Goal: Task Accomplishment & Management: Manage account settings

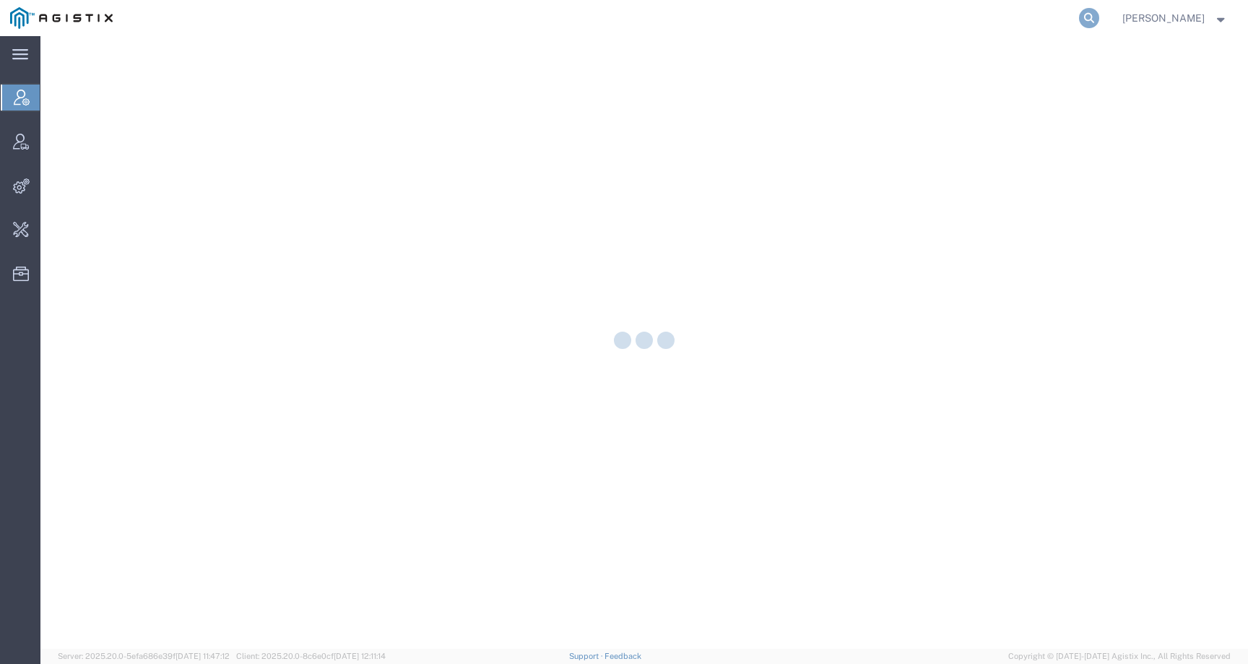
click at [1100, 13] on icon at bounding box center [1089, 18] width 20 height 20
click at [1056, 14] on input "search" at bounding box center [859, 18] width 439 height 35
paste input "696844"
type input "696844"
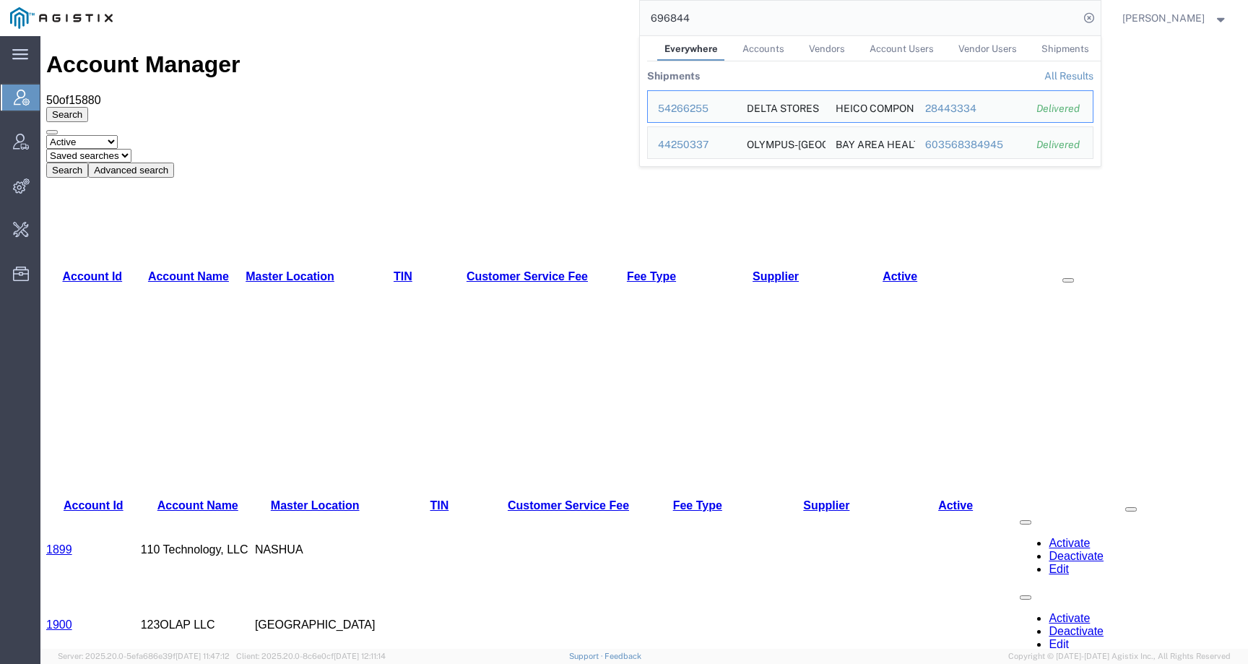
drag, startPoint x: 728, startPoint y: 25, endPoint x: 613, endPoint y: 24, distance: 114.2
click at [613, 24] on div "696844 Everywhere Accounts Vendors Account Users Vendor Users Shipments Shipmen…" at bounding box center [612, 18] width 978 height 36
drag, startPoint x: 737, startPoint y: 22, endPoint x: 610, endPoint y: 20, distance: 127.2
click at [610, 20] on div "696844 Everywhere Accounts Vendors Account Users Vendor Users Shipments Shipmen…" at bounding box center [612, 18] width 978 height 36
paste input "search"
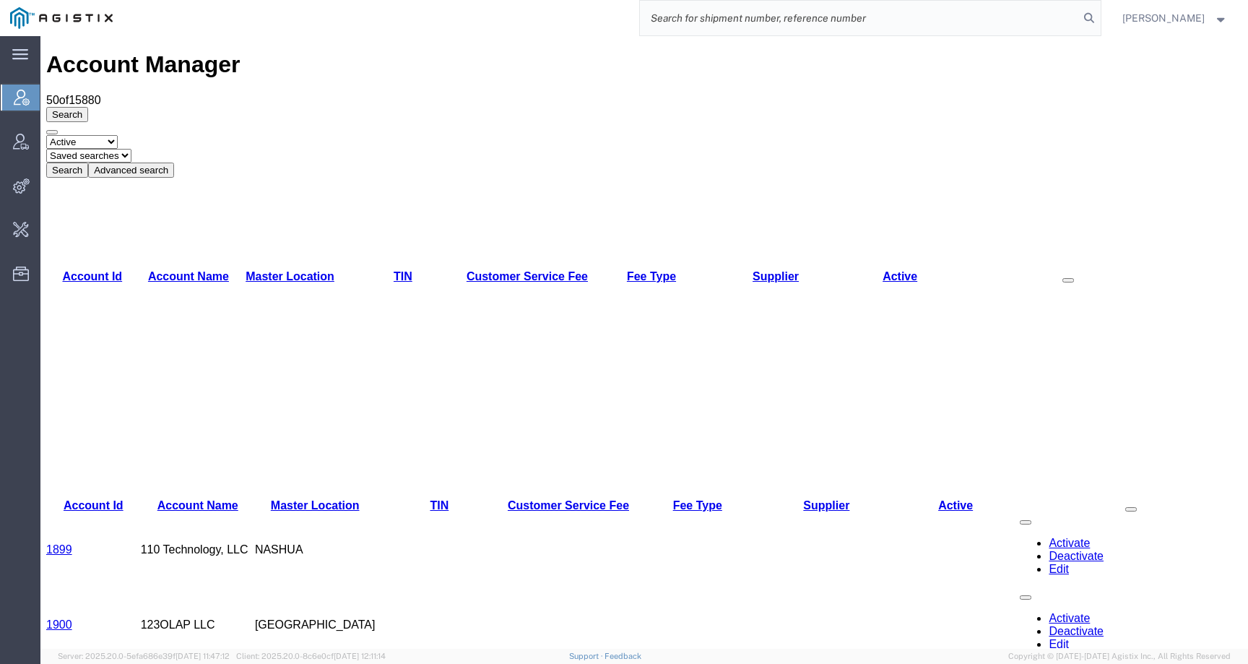
click at [757, 27] on input "search" at bounding box center [859, 18] width 439 height 35
paste input "[PERSON_NAME][EMAIL_ADDRESS][PERSON_NAME][DOMAIN_NAME]"
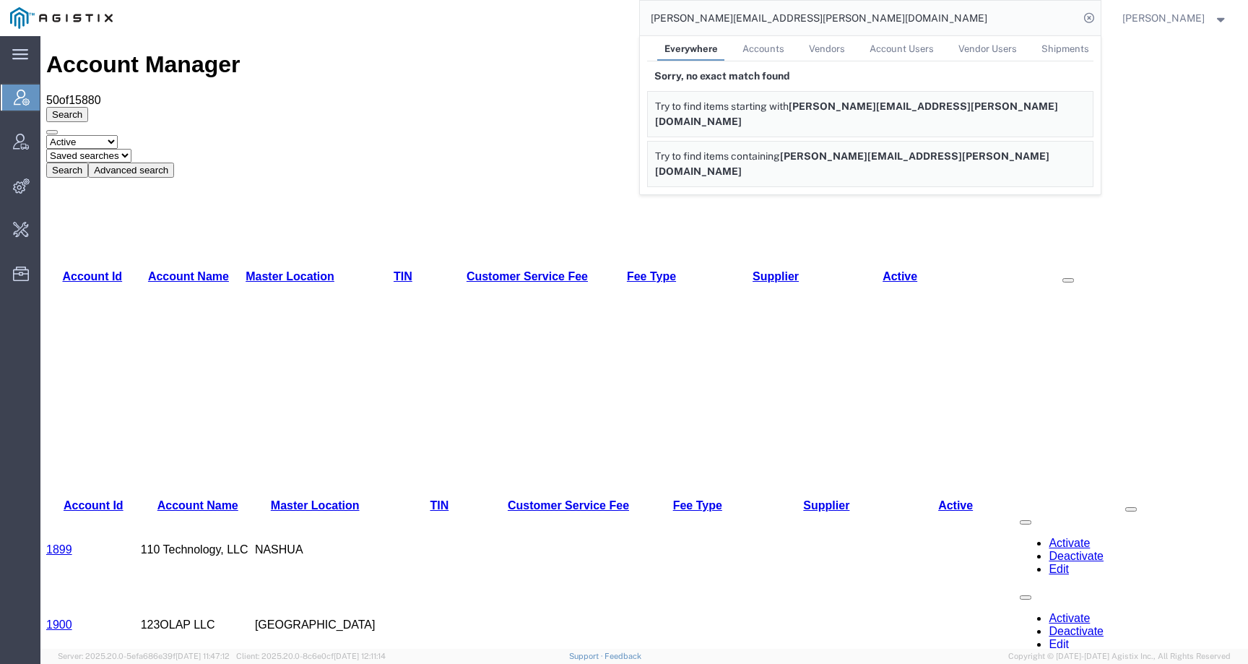
drag, startPoint x: 842, startPoint y: 20, endPoint x: 566, endPoint y: 19, distance: 275.3
click at [566, 19] on div "[PERSON_NAME][EMAIL_ADDRESS][PERSON_NAME][DOMAIN_NAME] Everywhere Accounts Vend…" at bounding box center [612, 18] width 978 height 36
paste input "56926150"
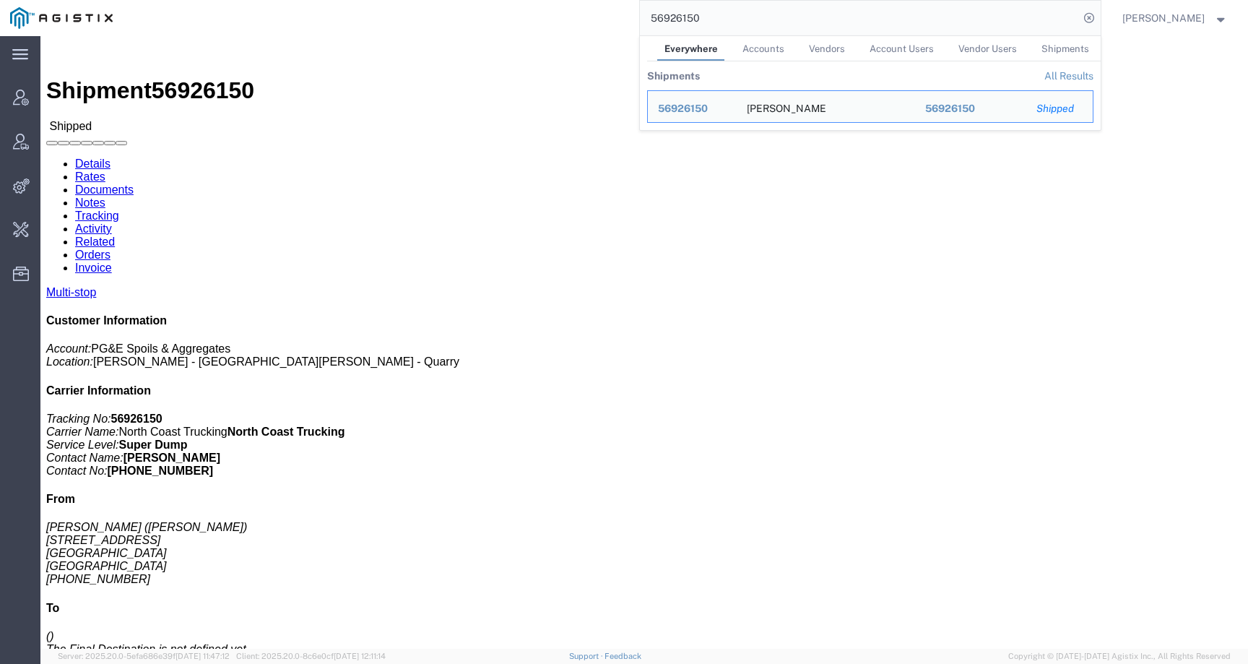
click div "Leg 1 - Truckload Vehicle 1: Super Dump Number of trucks: 1"
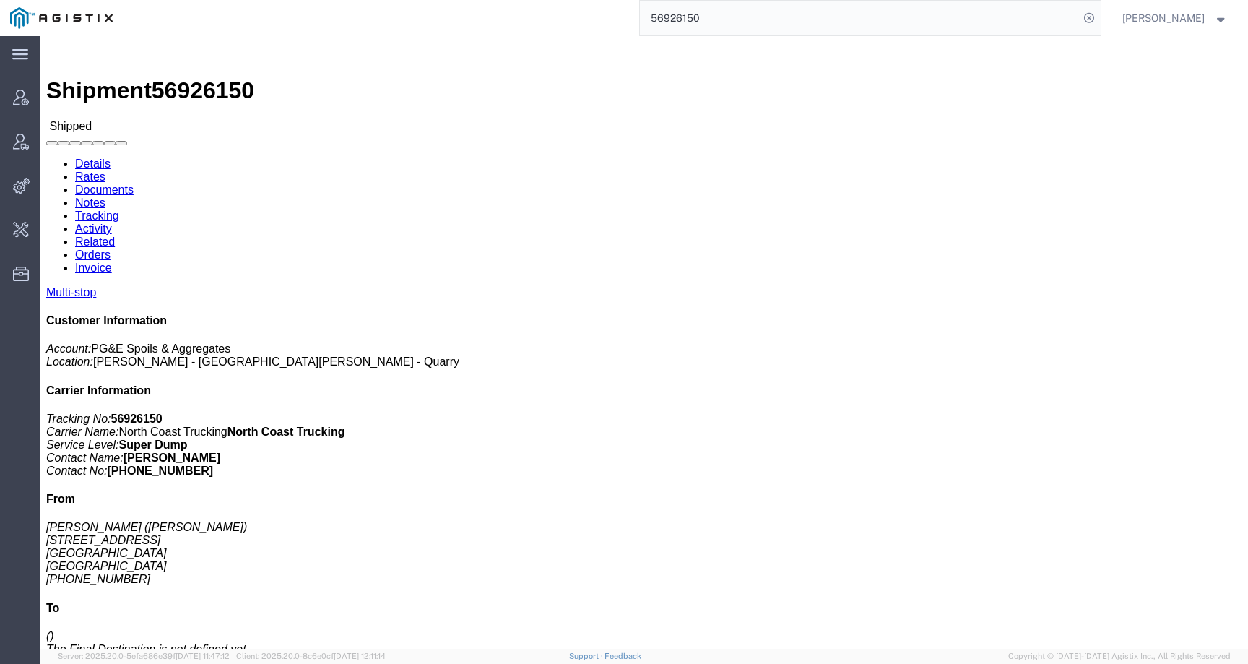
click link "Activity"
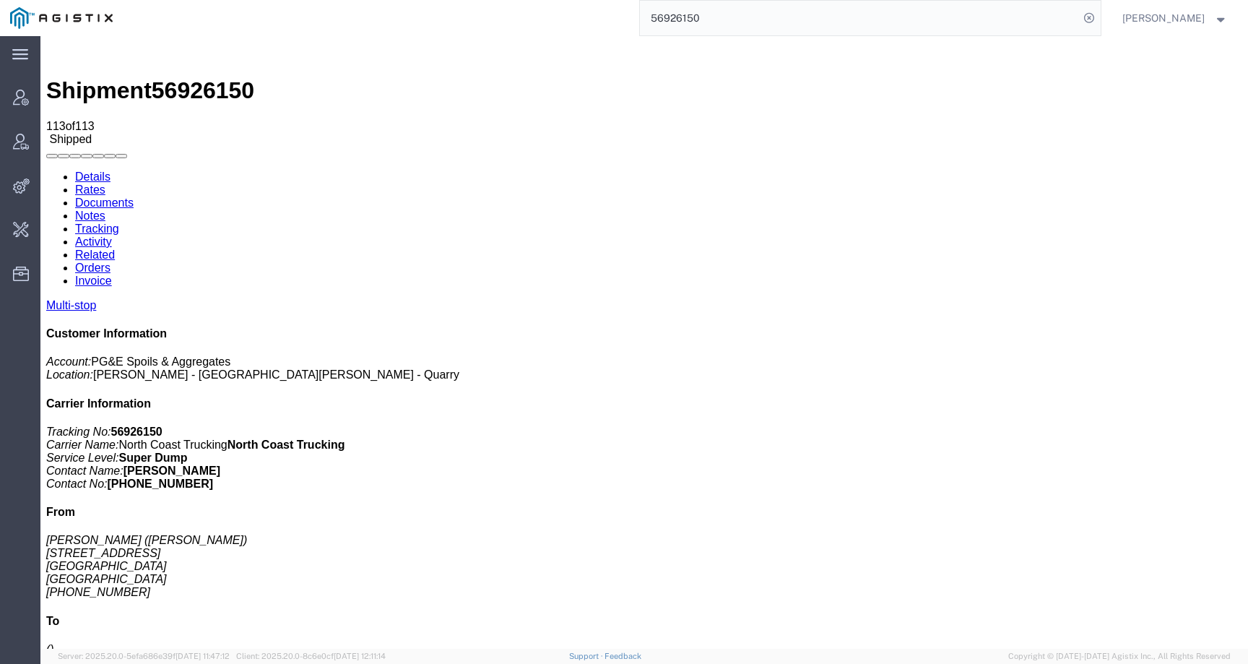
scroll to position [455, 0]
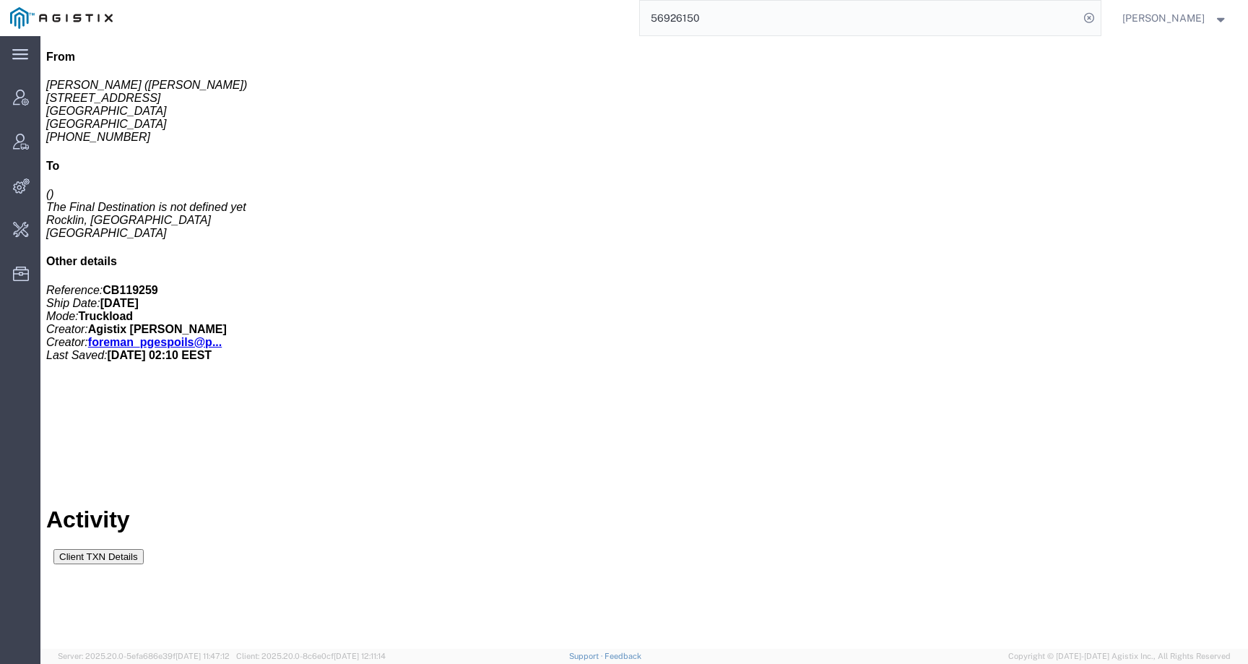
drag, startPoint x: 1019, startPoint y: 178, endPoint x: 1156, endPoint y: 178, distance: 136.5
copy span "PG&E Spoils & Aggregates"
drag, startPoint x: 197, startPoint y: 344, endPoint x: 311, endPoint y: 345, distance: 114.9
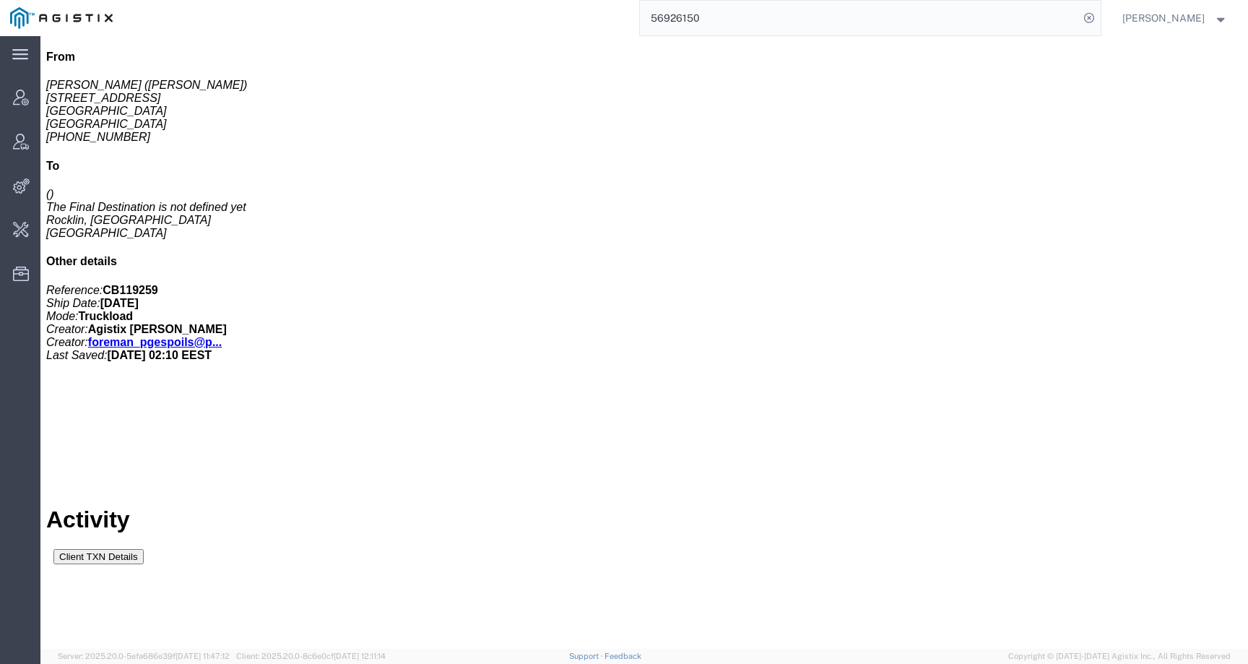
copy td "[EMAIL_ADDRESS][DOMAIN_NAME]"
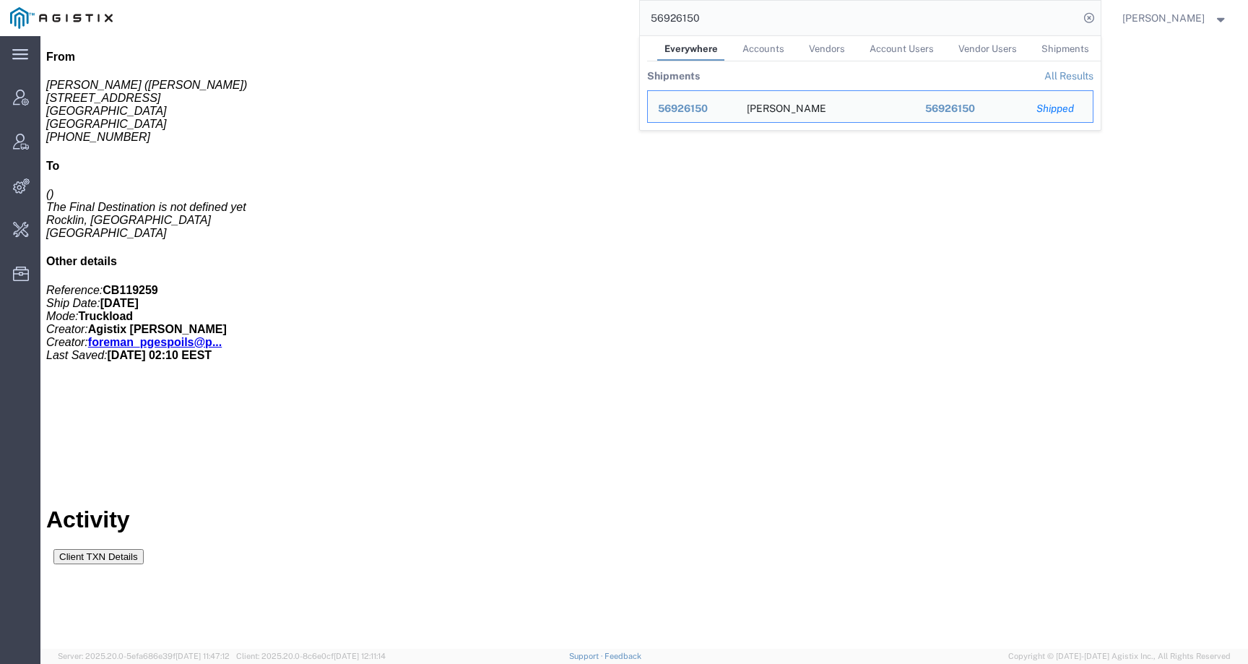
drag, startPoint x: 757, startPoint y: 12, endPoint x: 595, endPoint y: 20, distance: 162.8
click at [595, 20] on div "56926150 Everywhere Accounts Vendors Account Users Vendor Users Shipments Shipm…" at bounding box center [612, 18] width 978 height 36
paste input "[EMAIL_ADDRESS][DOMAIN_NAME]"
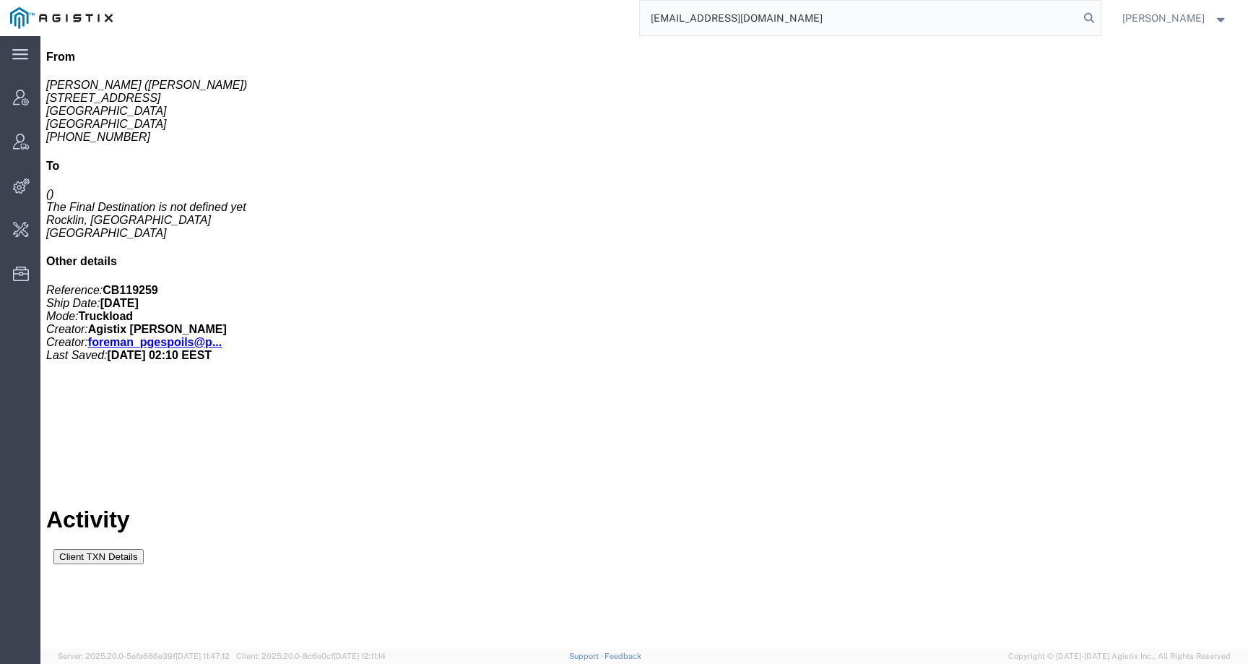
type input "[EMAIL_ADDRESS][DOMAIN_NAME]"
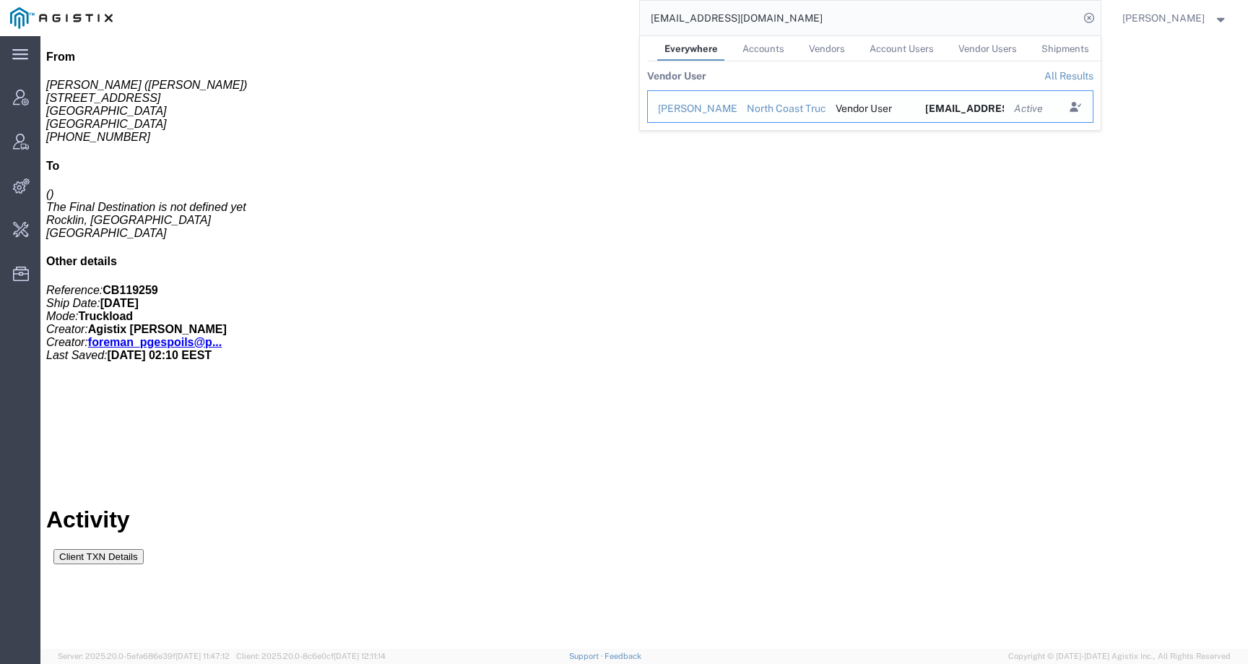
click at [697, 111] on div "[PERSON_NAME]" at bounding box center [692, 108] width 69 height 15
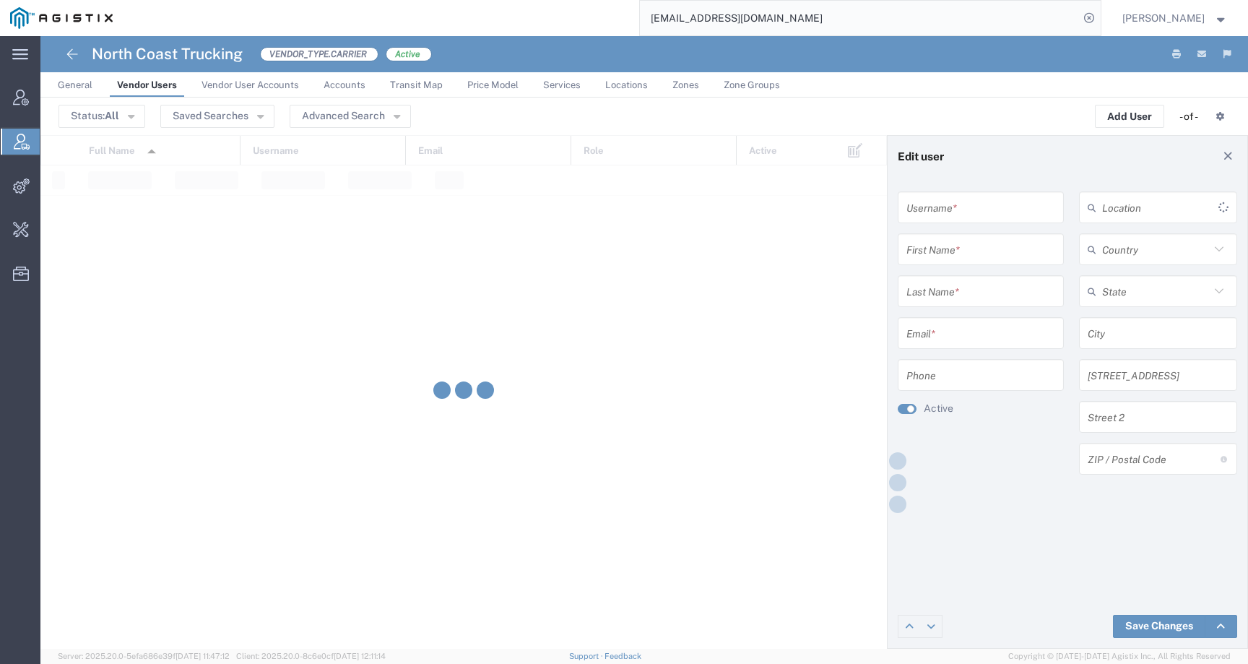
type input "9165015488"
type input "[PERSON_NAME]"
type input "[EMAIL_ADDRESS][DOMAIN_NAME]"
type input "[PHONE_NUMBER]"
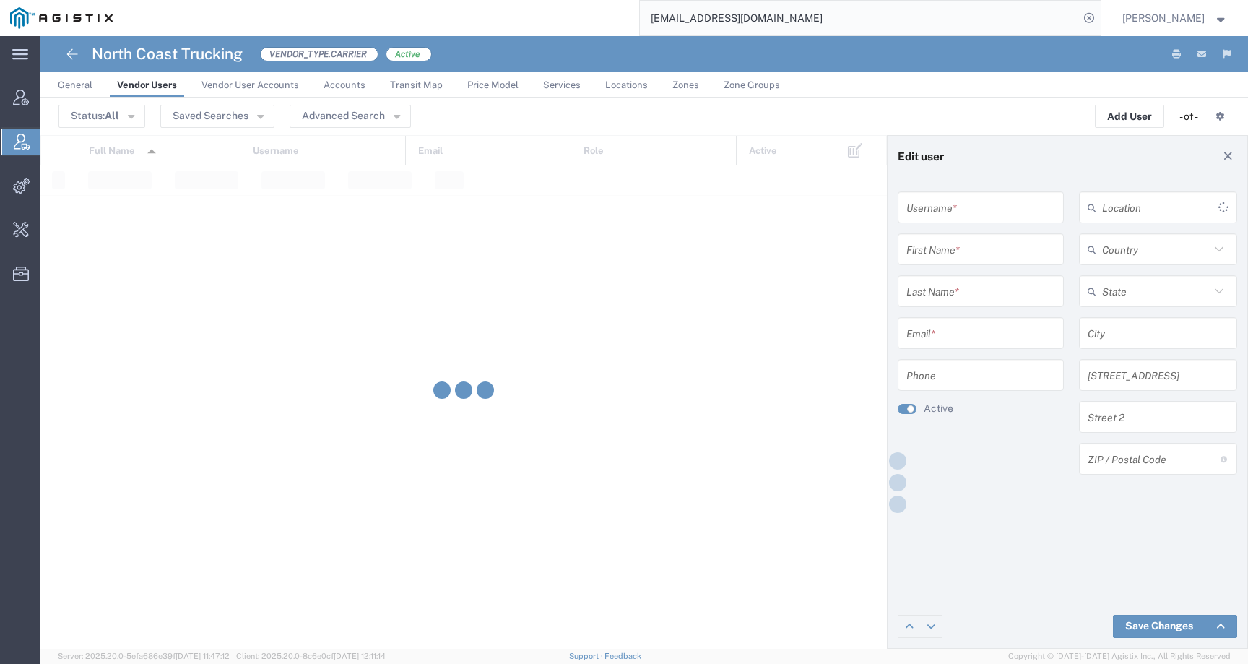
type input "[GEOGRAPHIC_DATA]"
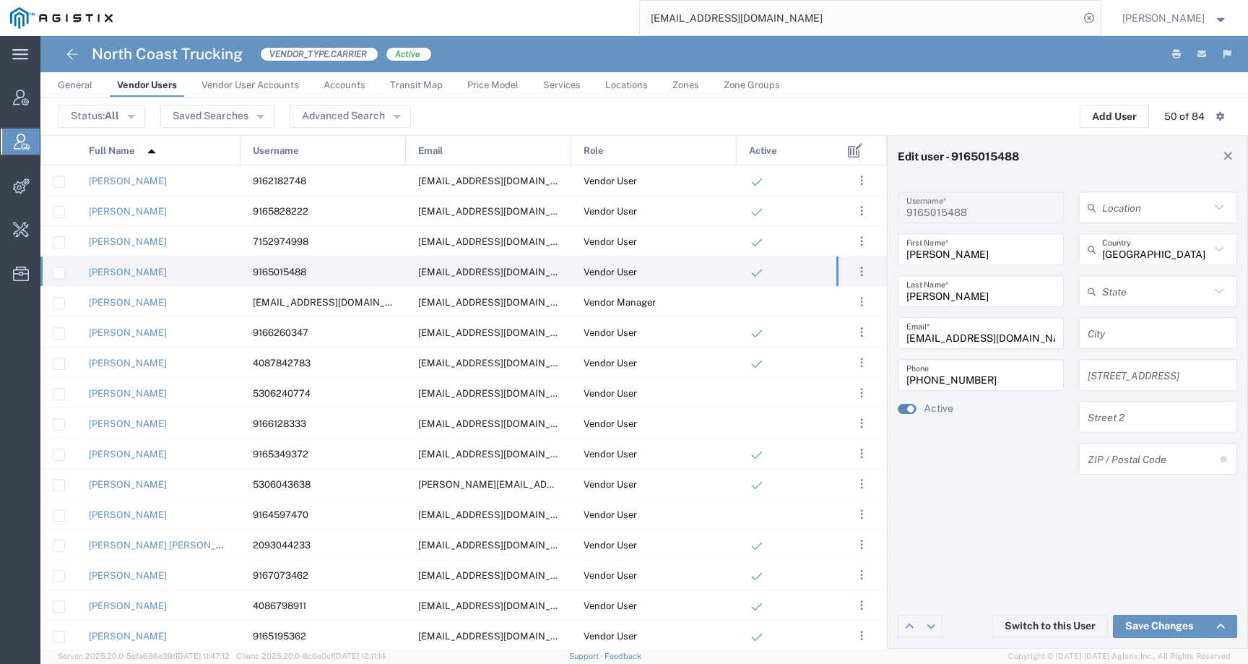
click at [906, 405] on button "button" at bounding box center [907, 409] width 19 height 10
click at [1151, 630] on link "Save Changes" at bounding box center [1159, 626] width 92 height 23
